Goal: Find specific page/section: Find specific page/section

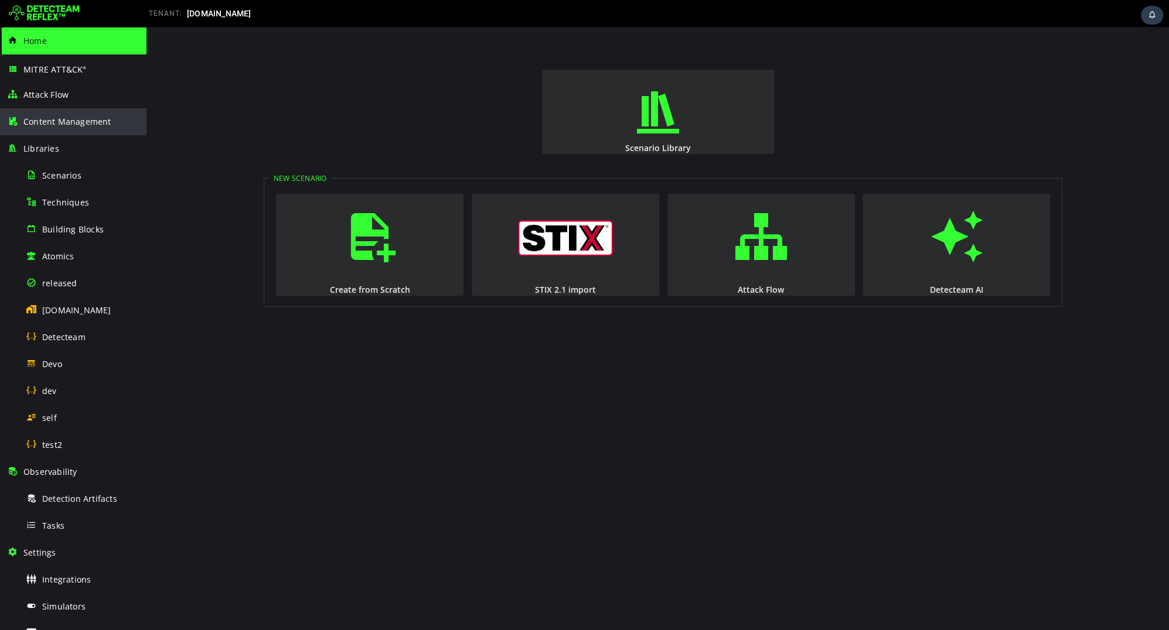
click at [37, 126] on span "Content Management" at bounding box center [67, 121] width 88 height 11
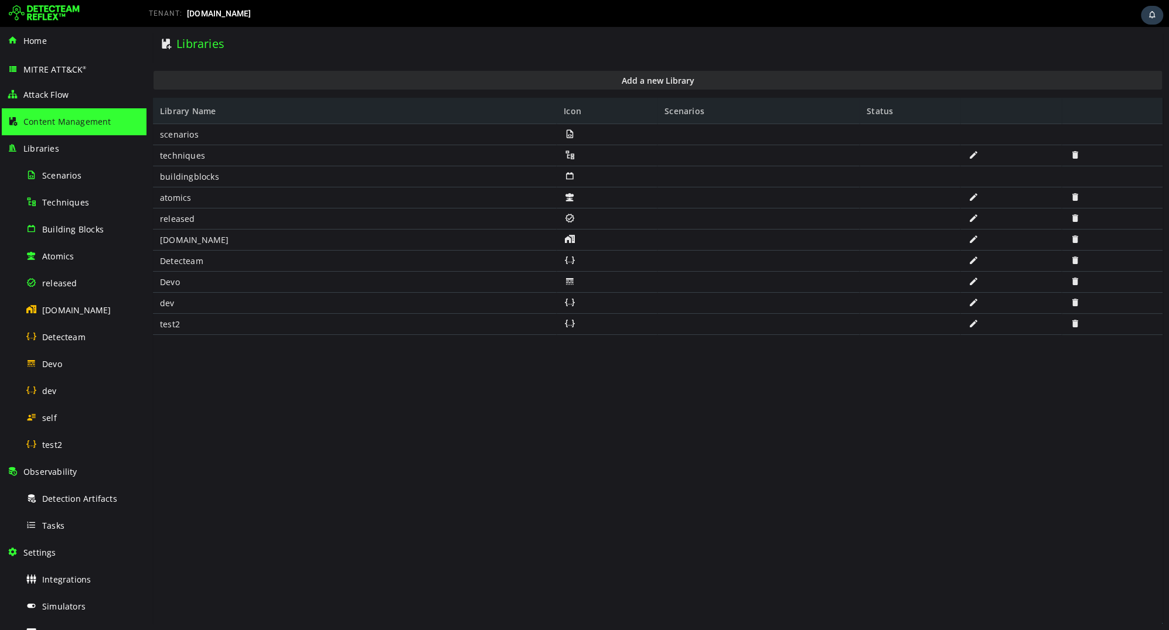
click at [37, 12] on img at bounding box center [44, 13] width 71 height 19
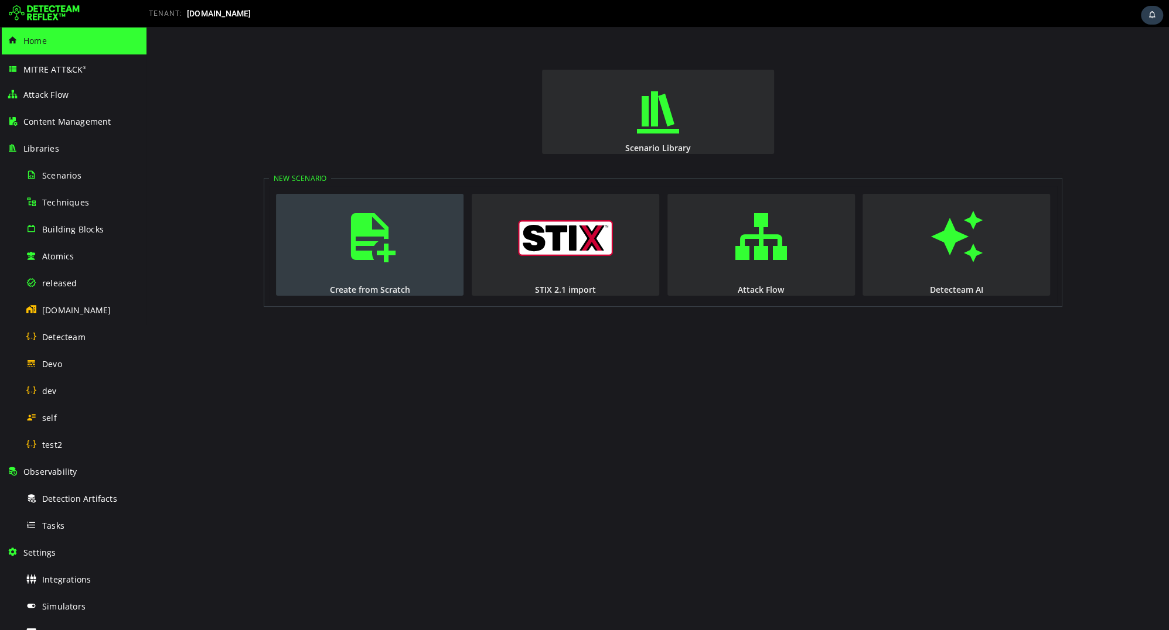
click at [364, 243] on span "button" at bounding box center [370, 237] width 12 height 80
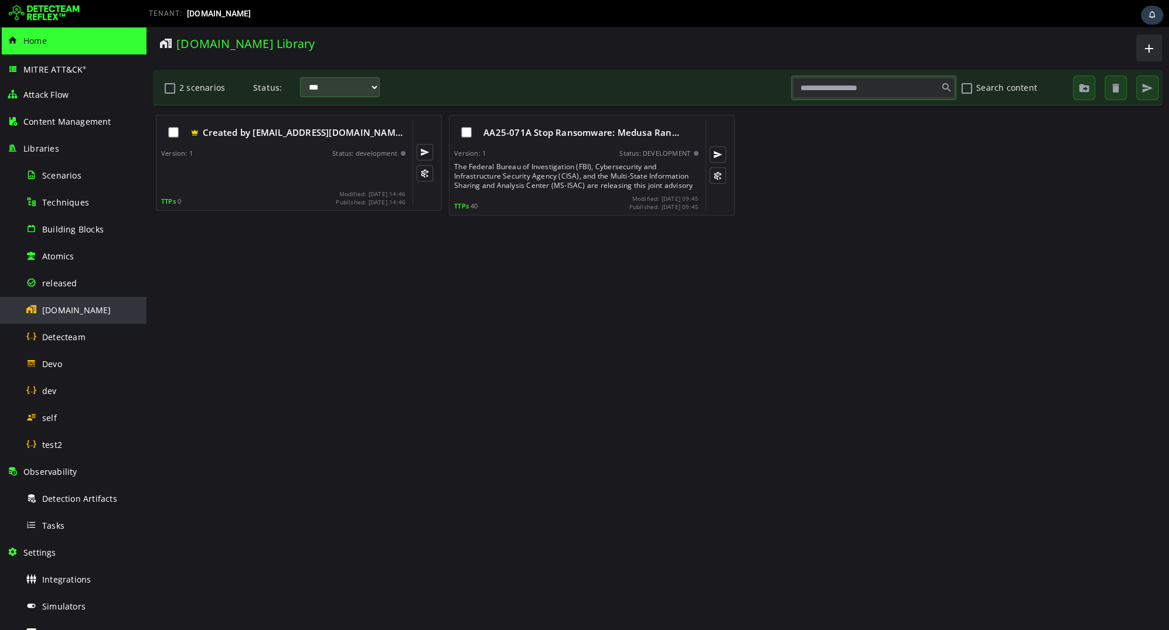
click at [65, 310] on span "[DOMAIN_NAME]" at bounding box center [76, 310] width 69 height 11
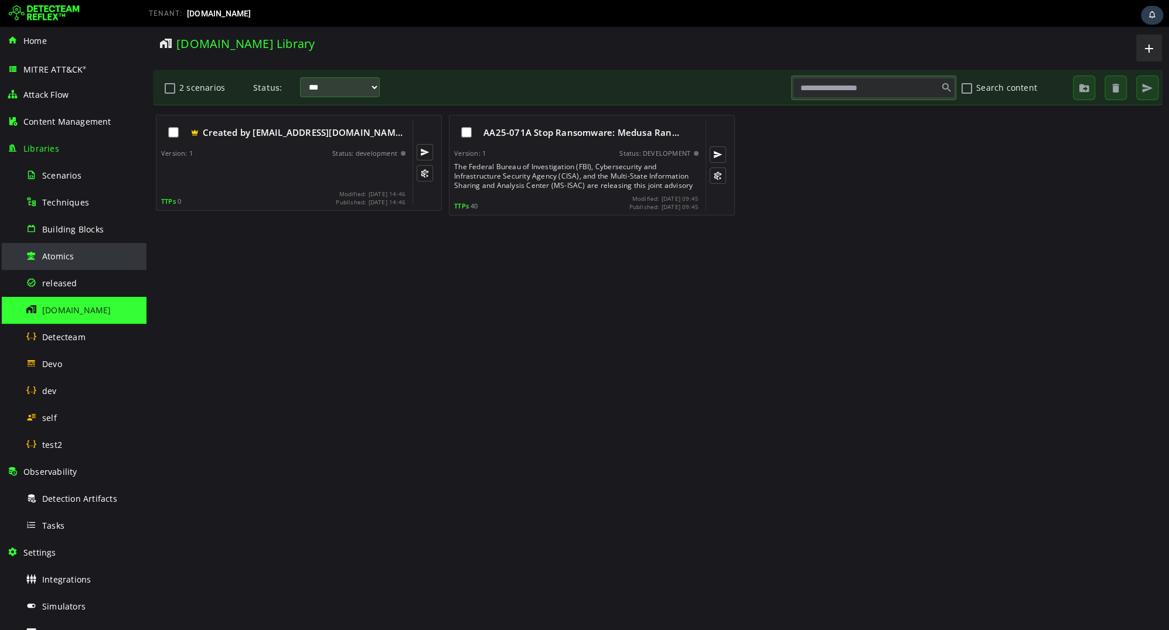
click at [62, 262] on div "Atomics" at bounding box center [83, 256] width 114 height 26
